Goal: Information Seeking & Learning: Learn about a topic

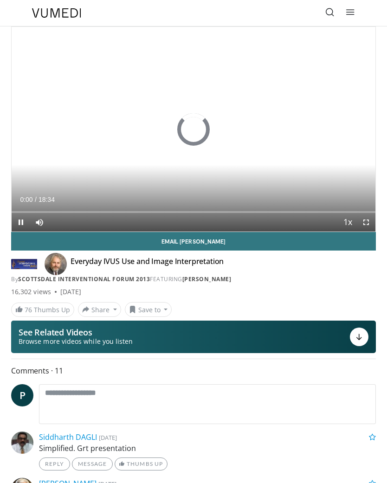
click at [332, 17] on icon at bounding box center [329, 11] width 9 height 9
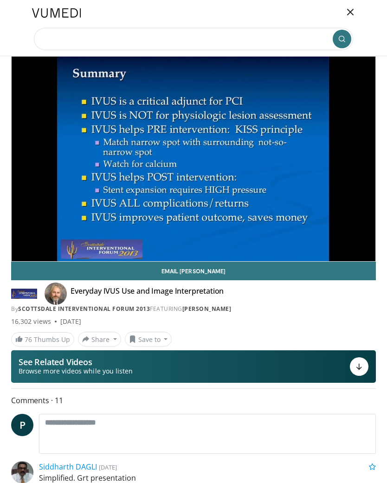
click at [114, 41] on input "Search topics, interventions" at bounding box center [193, 39] width 319 height 22
type input "**********"
click at [345, 42] on icon "submit" at bounding box center [341, 38] width 7 height 7
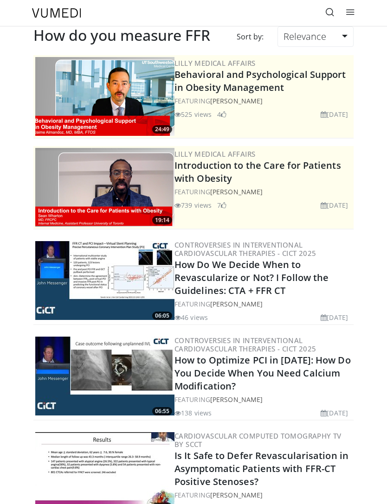
click at [274, 273] on link "How Do We Decide When to Revascularize or Not? I Follow the Guidelines: CTA + F…" at bounding box center [251, 277] width 154 height 38
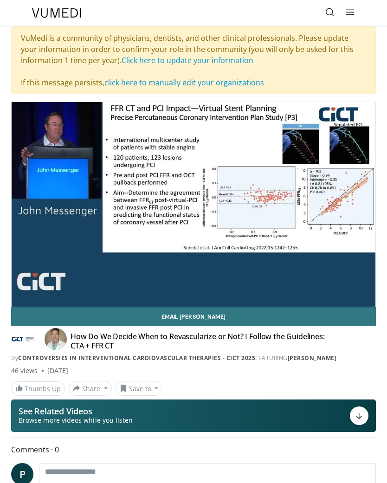
click at [213, 257] on div "10 seconds Tap to unmute" at bounding box center [194, 204] width 364 height 204
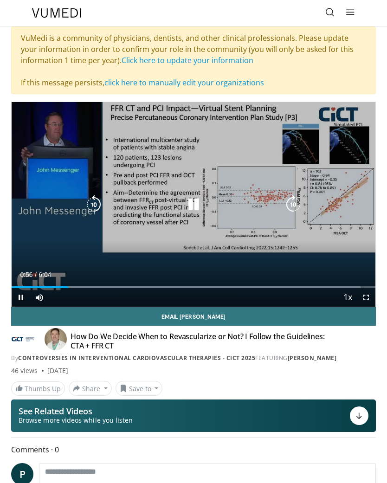
click at [203, 211] on icon "Video Player" at bounding box center [193, 204] width 19 height 19
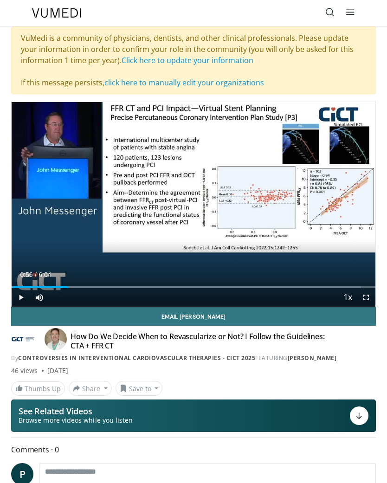
click at [348, 199] on div "10 seconds Tap to unmute" at bounding box center [194, 204] width 364 height 204
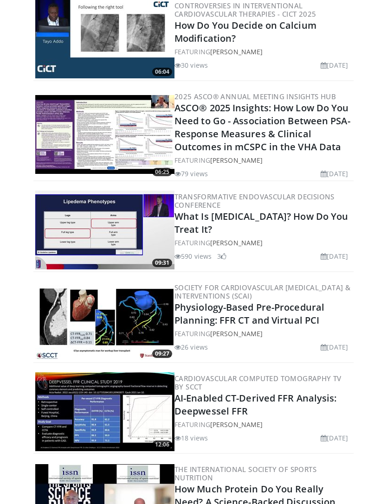
scroll to position [709, 0]
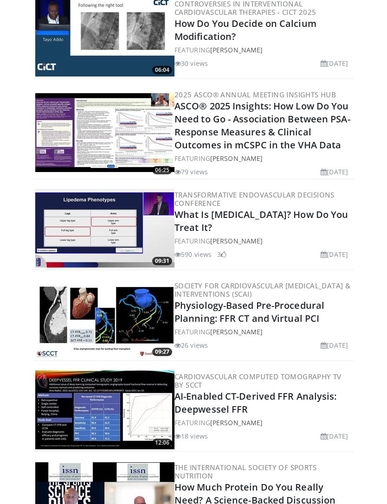
click at [301, 312] on link "Physiology-Based Pre-Procedural Planning: FFR CT and Virtual PCI" at bounding box center [249, 313] width 150 height 26
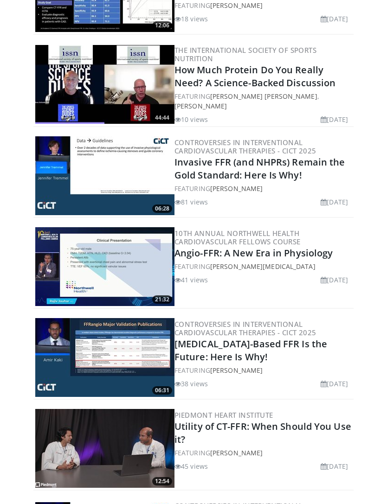
scroll to position [1127, 0]
click at [271, 338] on link "[MEDICAL_DATA]-Based FFR Is the Future: Here Is Why!" at bounding box center [250, 351] width 153 height 26
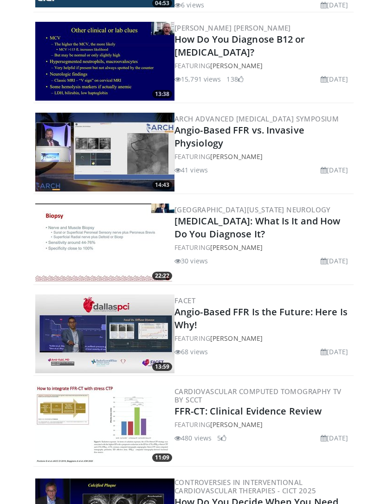
scroll to position [1701, 0]
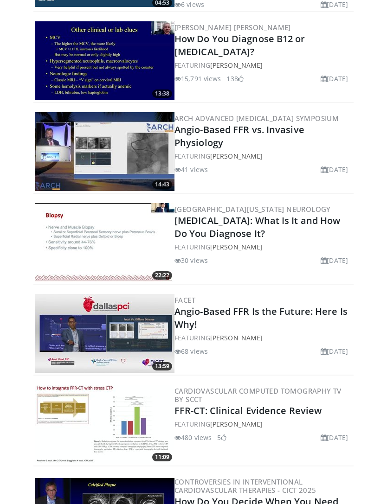
click at [260, 133] on link "Angio-Based FFR vs. Invasive Physiology" at bounding box center [239, 136] width 130 height 26
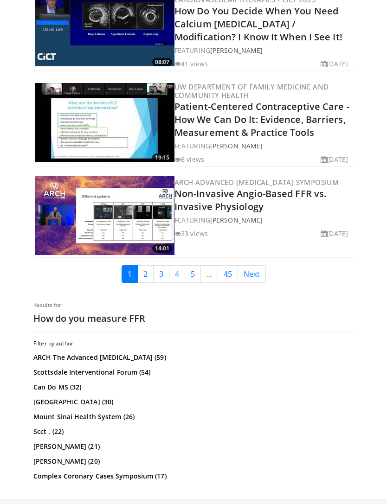
scroll to position [2191, 0]
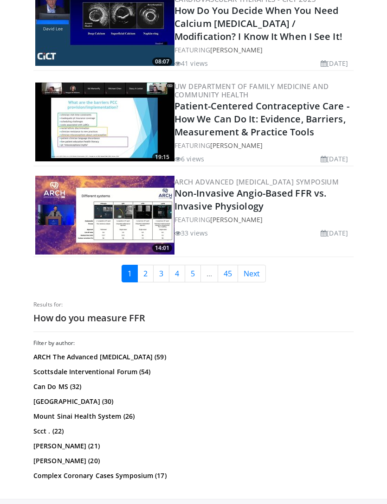
click at [256, 265] on link "Next" at bounding box center [251, 274] width 28 height 18
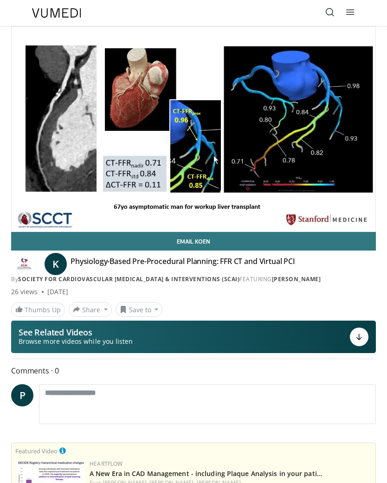
click at [262, 2] on div "Specialties Adult & Family Medicine Allergy, Asthma, Immunology Anesthesiology …" at bounding box center [193, 13] width 334 height 26
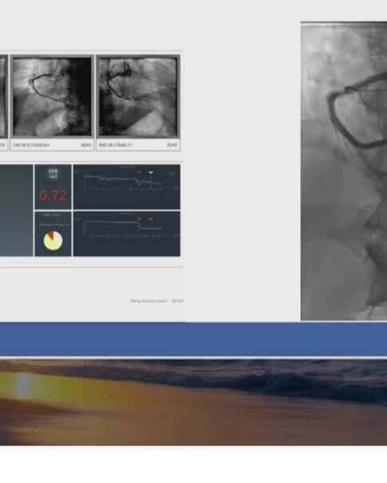
click at [88, 70] on div "10 seconds Tap to unmute" at bounding box center [193, 108] width 387 height 217
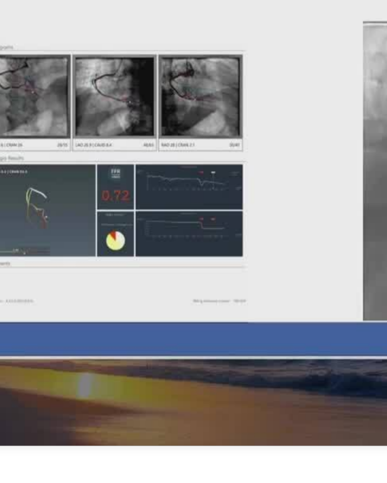
click at [109, 85] on div "10 seconds Tap to unmute" at bounding box center [193, 108] width 387 height 217
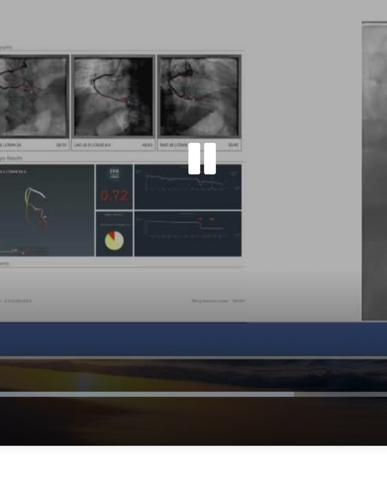
click at [184, 100] on icon "Video Player" at bounding box center [193, 109] width 19 height 19
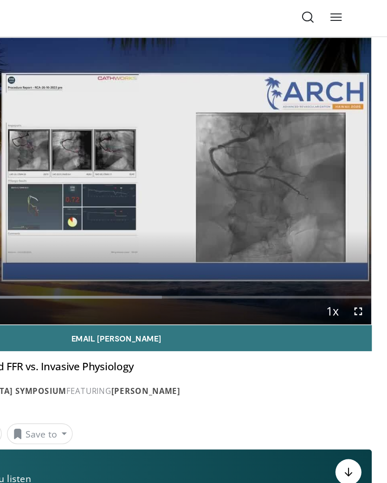
click at [245, 108] on div "10 seconds Tap to unmute" at bounding box center [194, 129] width 364 height 204
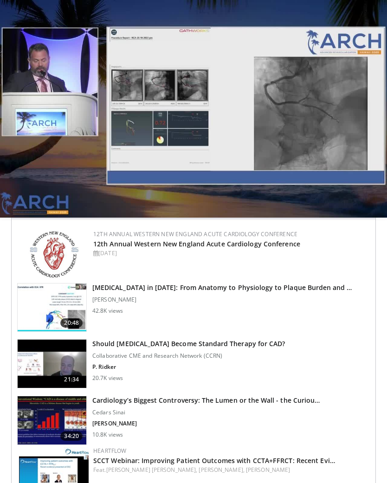
scroll to position [341, 0]
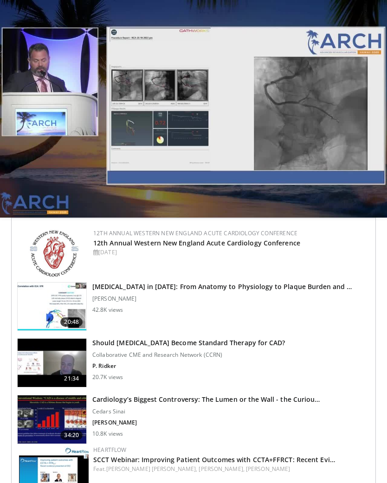
click at [349, 263] on div "12th Annual Western New England Acute Cardiology Conference 12th Annual Western…" at bounding box center [230, 253] width 275 height 49
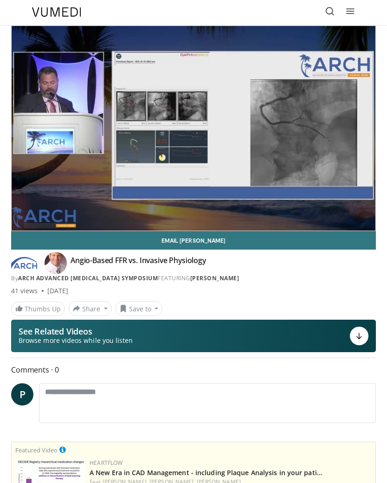
scroll to position [0, 0]
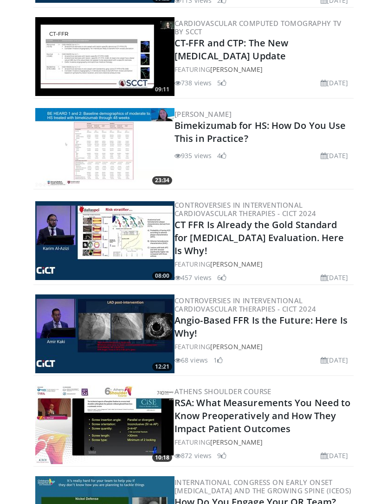
scroll to position [683, 0]
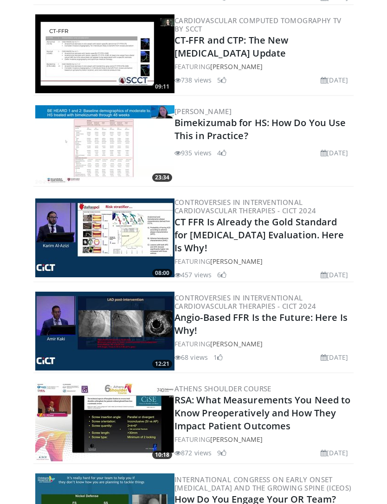
click at [344, 318] on link "Angio-Based FFR Is the Future: Here Is Why!" at bounding box center [260, 324] width 173 height 26
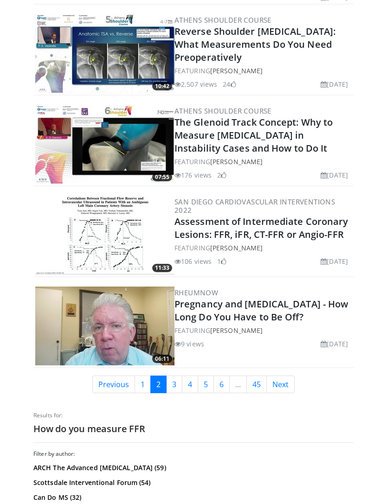
scroll to position [2158, 0]
click at [283, 390] on link "Next" at bounding box center [280, 385] width 28 height 18
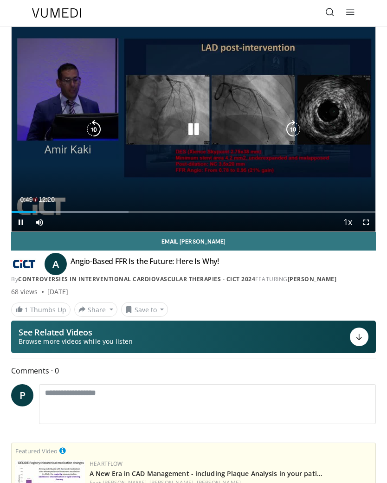
click at [197, 136] on icon "Video Player" at bounding box center [193, 129] width 19 height 19
click at [268, 181] on div "10 seconds Tap to unmute" at bounding box center [194, 129] width 364 height 204
click at [191, 137] on icon "Video Player" at bounding box center [193, 129] width 19 height 19
click at [208, 211] on div "Loaded : 54.05%" at bounding box center [194, 212] width 364 height 2
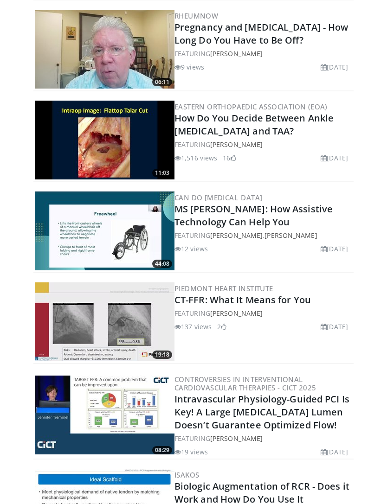
scroll to position [229, 0]
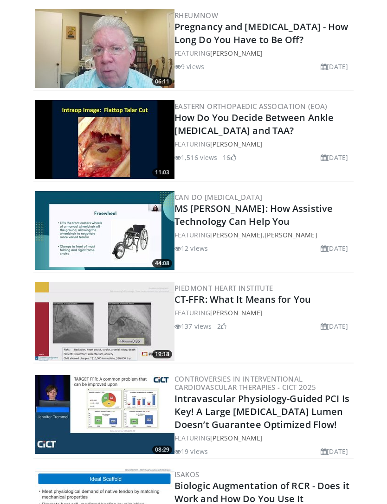
click at [332, 203] on link "MS [PERSON_NAME]: How Assistive Technology Can Help You" at bounding box center [253, 216] width 158 height 26
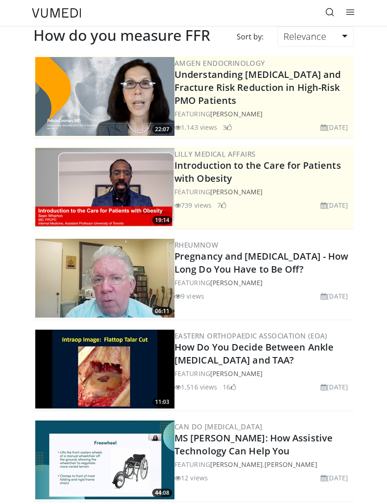
scroll to position [366, 0]
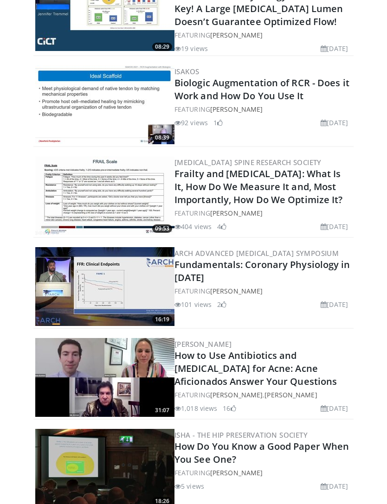
scroll to position [632, 0]
click at [322, 277] on link "Fundamentals: Coronary Physiology in [DATE]" at bounding box center [262, 271] width 176 height 26
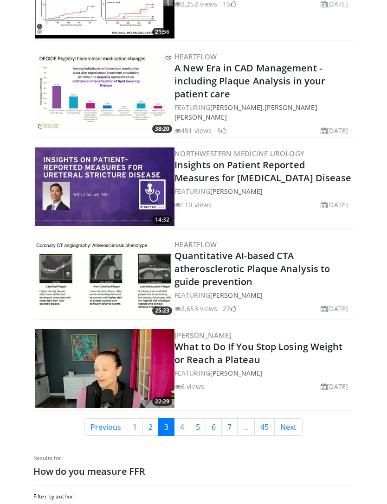
scroll to position [2101, 0]
click at [302, 432] on link "Next" at bounding box center [288, 427] width 28 height 18
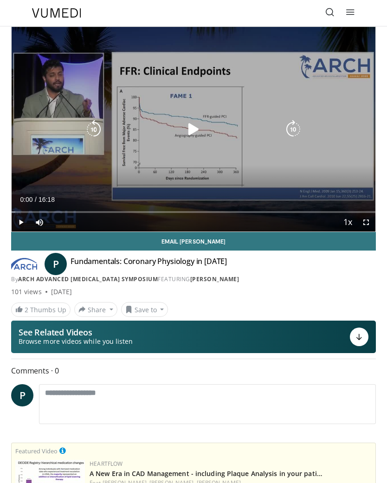
click at [208, 124] on div "Video Player" at bounding box center [193, 129] width 218 height 19
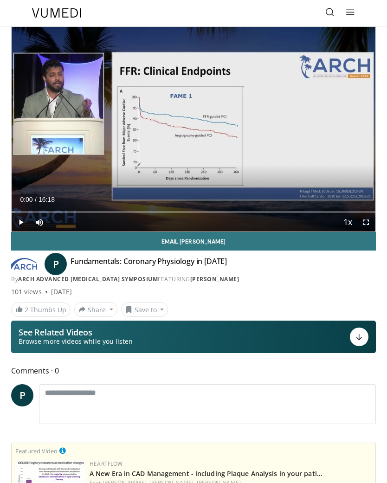
click at [190, 140] on div "10 seconds Tap to unmute" at bounding box center [194, 129] width 364 height 204
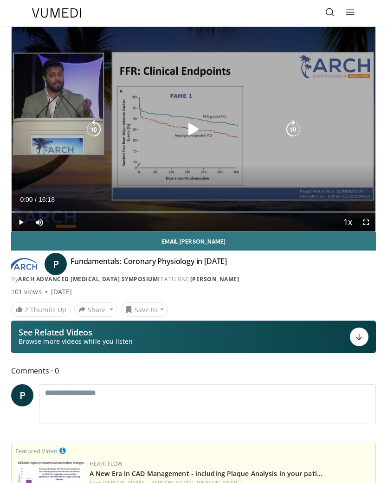
click at [194, 132] on icon "Video Player" at bounding box center [193, 129] width 19 height 19
click at [97, 131] on icon "Video Player" at bounding box center [93, 129] width 19 height 19
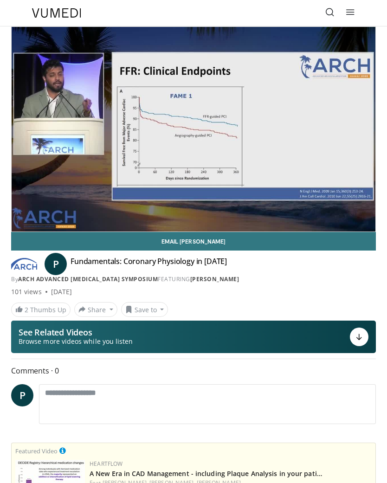
click at [142, 190] on div "10 seconds Tap to unmute" at bounding box center [194, 129] width 364 height 204
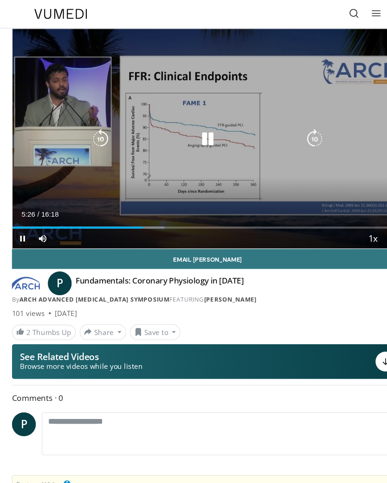
click at [201, 130] on icon "Video Player" at bounding box center [193, 129] width 19 height 19
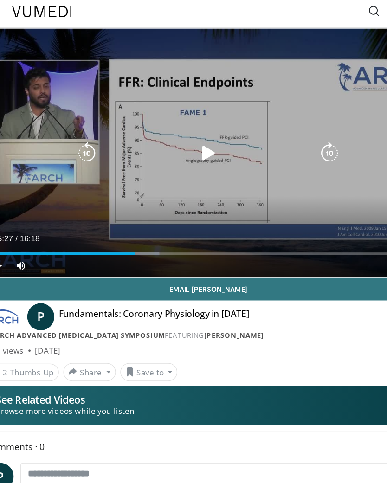
click at [184, 129] on icon "Video Player" at bounding box center [193, 129] width 19 height 19
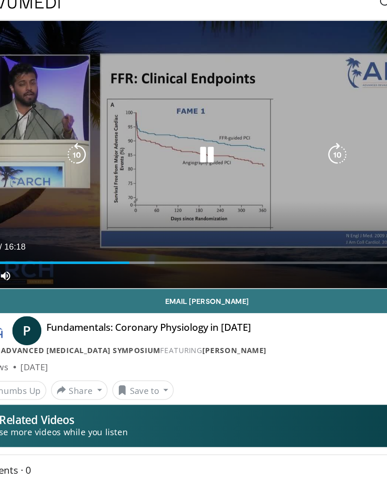
click at [184, 120] on icon "Video Player" at bounding box center [193, 129] width 19 height 19
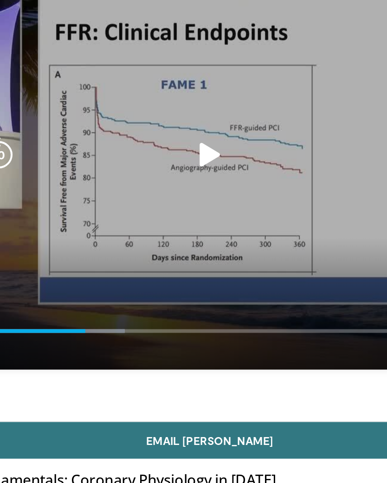
click at [184, 100] on icon "Video Player" at bounding box center [193, 109] width 19 height 19
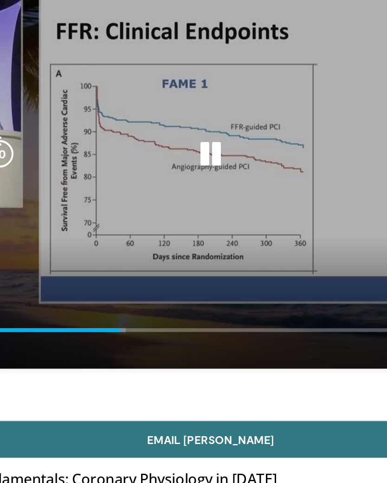
click at [184, 100] on icon "Video Player" at bounding box center [193, 109] width 19 height 19
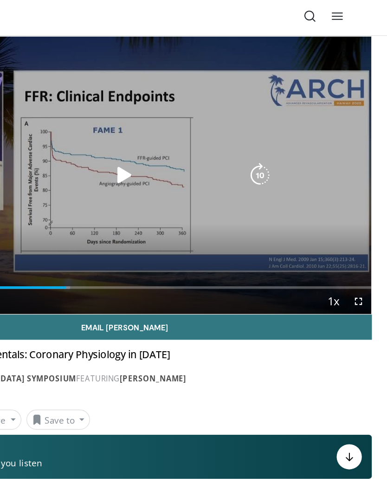
click at [184, 128] on icon "Video Player" at bounding box center [193, 129] width 19 height 19
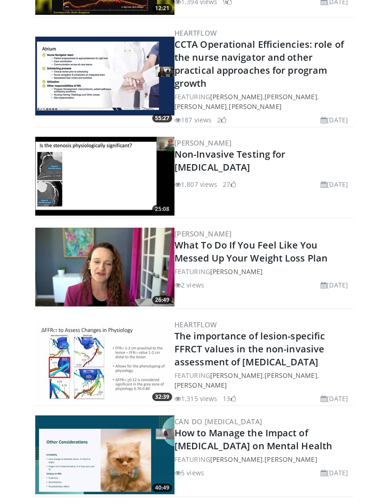
scroll to position [1141, 0]
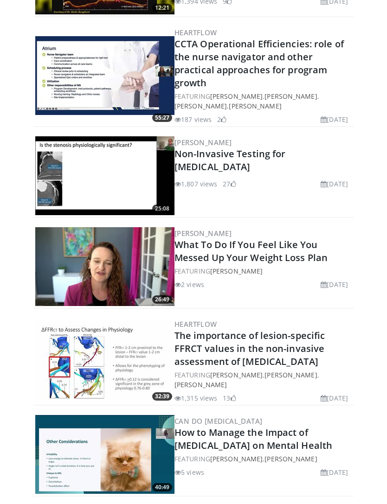
click at [289, 331] on link "The importance of lesion-specific FFRCT values in the non-invasive assessment o…" at bounding box center [249, 348] width 150 height 38
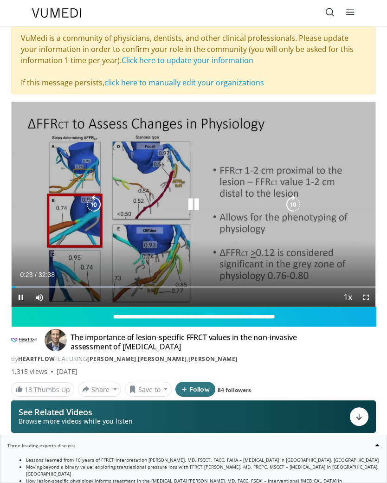
click at [194, 208] on icon "Video Player" at bounding box center [193, 204] width 19 height 19
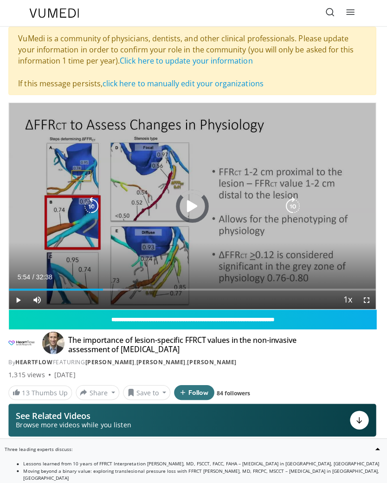
click at [75, 287] on div "Progress Bar" at bounding box center [58, 287] width 93 height 2
click at [59, 287] on div "Progress Bar" at bounding box center [45, 287] width 67 height 2
